Goal: Task Accomplishment & Management: Use online tool/utility

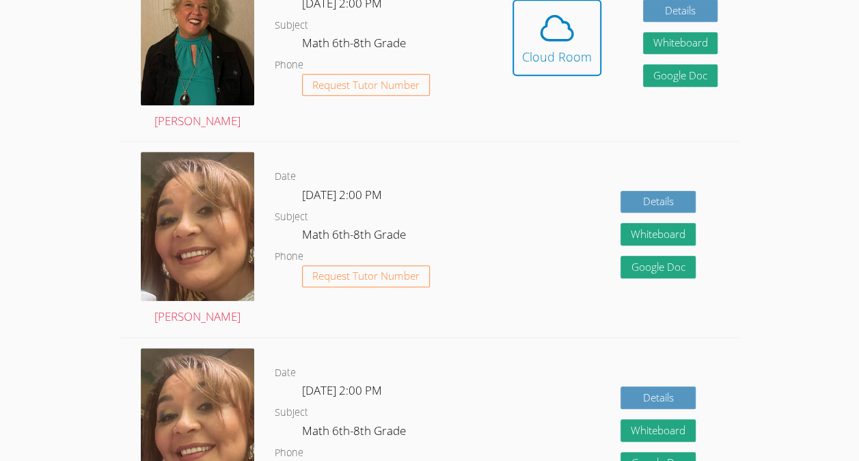
scroll to position [336, 0]
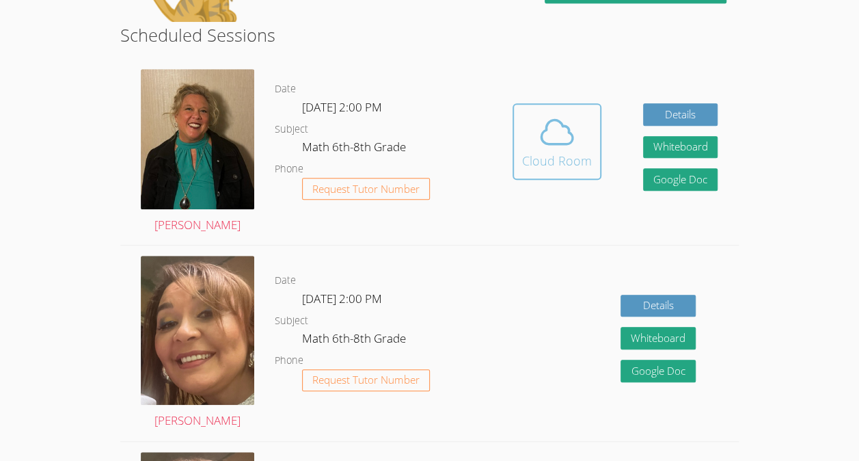
click at [556, 148] on icon at bounding box center [557, 132] width 38 height 38
click at [541, 149] on icon at bounding box center [557, 132] width 38 height 38
click at [567, 138] on icon at bounding box center [557, 132] width 38 height 38
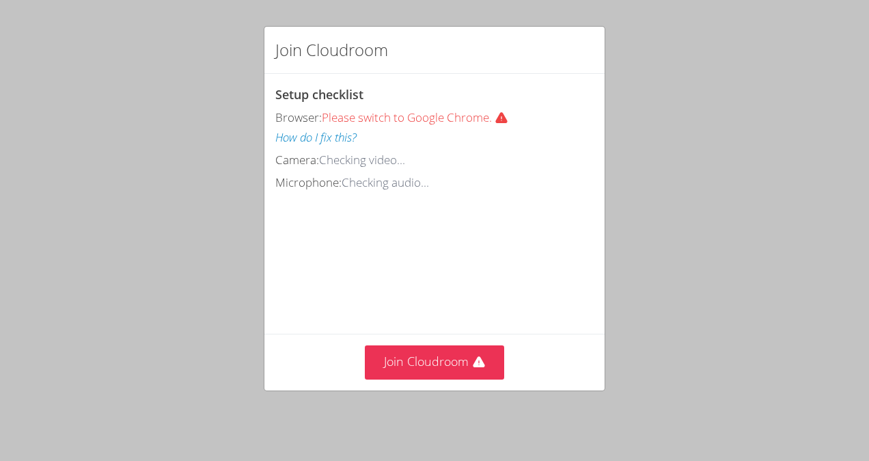
click at [387, 341] on div "Join Cloudroom" at bounding box center [434, 361] width 340 height 56
click at [430, 363] on button "Join Cloudroom" at bounding box center [435, 361] width 140 height 33
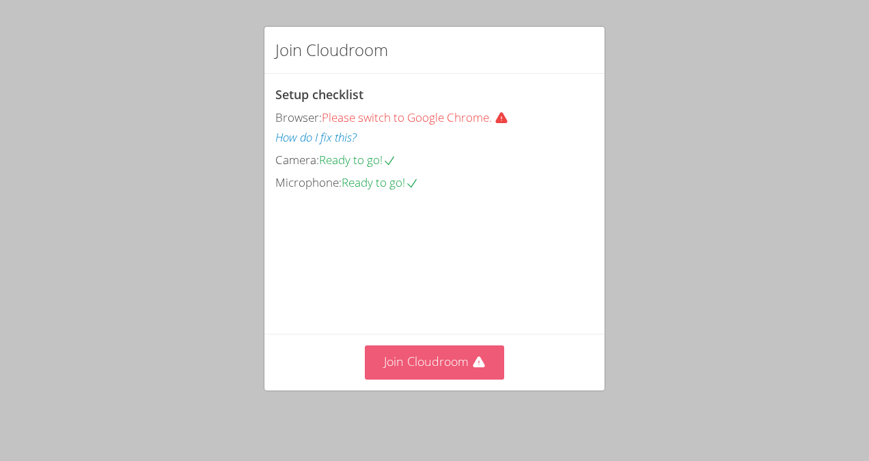
click at [413, 361] on button "Join Cloudroom" at bounding box center [435, 361] width 140 height 33
click at [447, 366] on button "Join Cloudroom" at bounding box center [435, 361] width 140 height 33
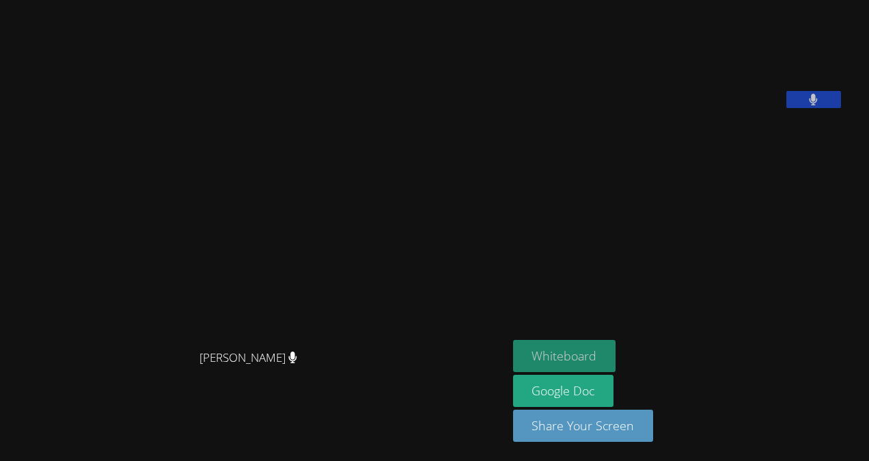
click at [568, 351] on button "Whiteboard" at bounding box center [564, 356] width 103 height 32
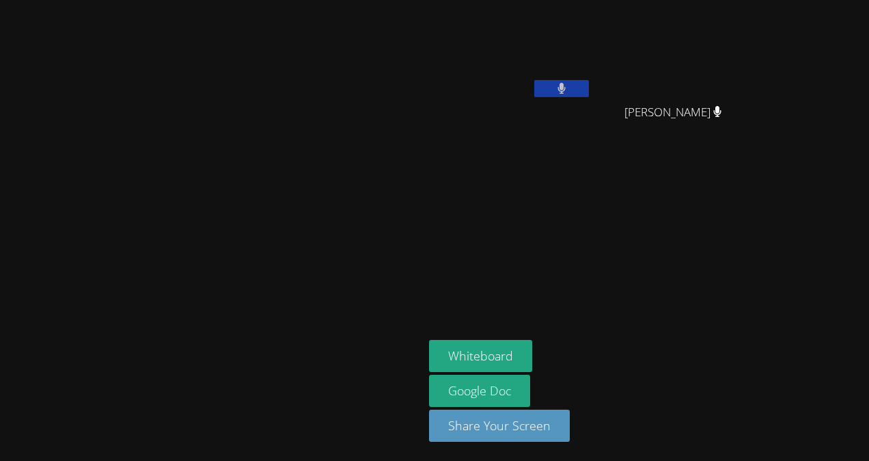
click at [429, 340] on button "Whiteboard" at bounding box center [480, 356] width 103 height 32
click at [314, 204] on video at bounding box center [211, 203] width 205 height 232
click at [765, 437] on aside "[PERSON_NAME] [PERSON_NAME] [PERSON_NAME] Whiteboard Google Doc Share Your Scre…" at bounding box center [595, 230] width 342 height 461
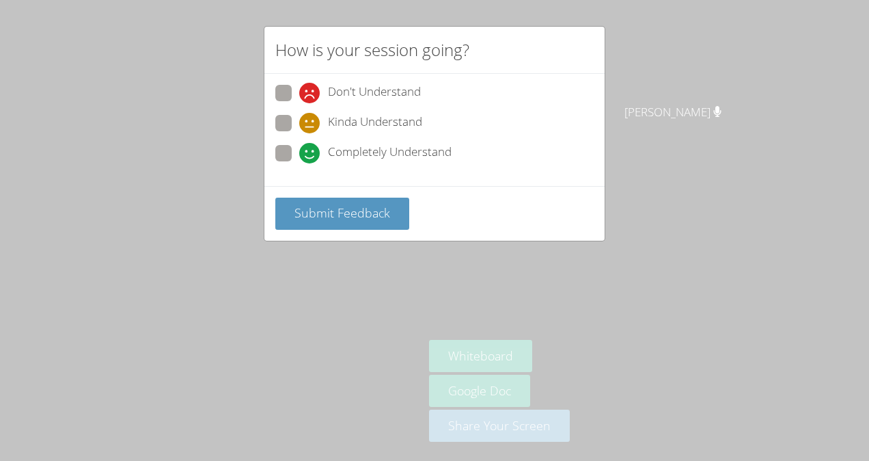
click at [376, 152] on span "Completely Understand" at bounding box center [390, 153] width 124 height 20
click at [311, 152] on input "Completely Understand" at bounding box center [305, 151] width 12 height 12
radio input "true"
click at [381, 206] on span "Submit Feedback" at bounding box center [342, 212] width 96 height 16
